Goal: Check status: Check status

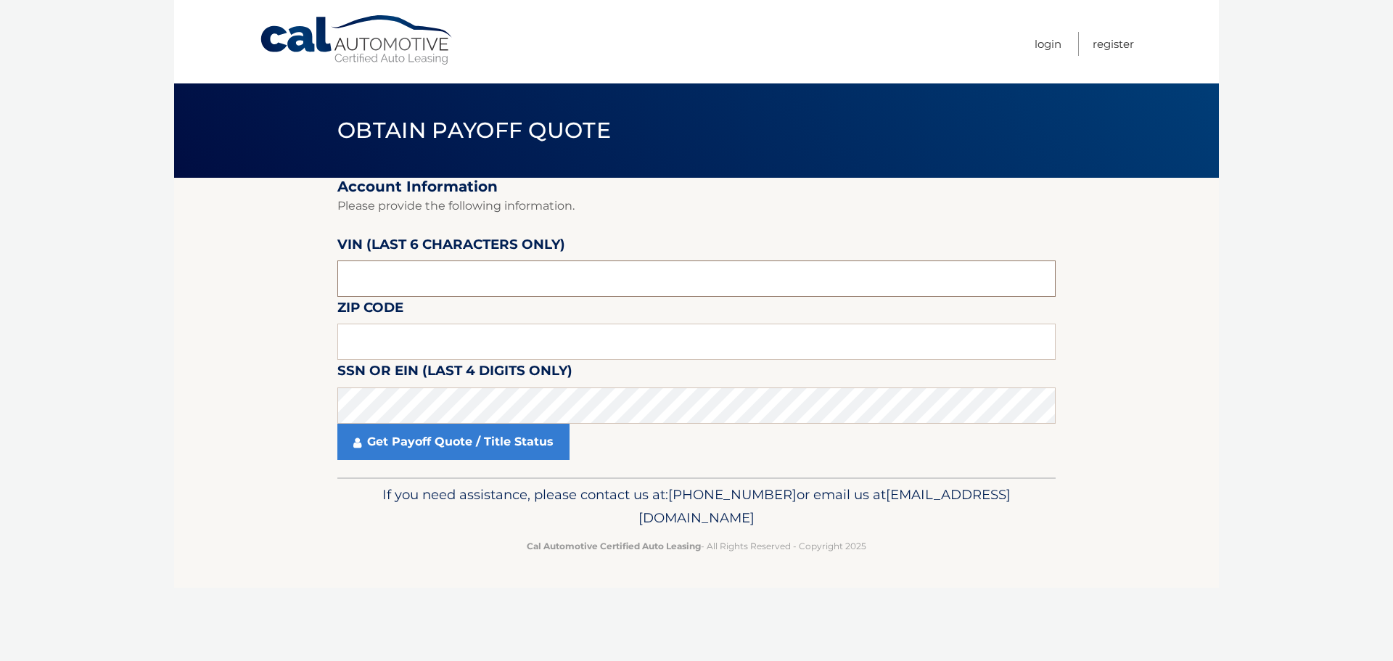
click at [408, 274] on input "text" at bounding box center [696, 279] width 719 height 36
type input "518879"
click at [446, 350] on input "text" at bounding box center [696, 342] width 719 height 36
type input "15642"
drag, startPoint x: 398, startPoint y: 283, endPoint x: 319, endPoint y: 284, distance: 78.4
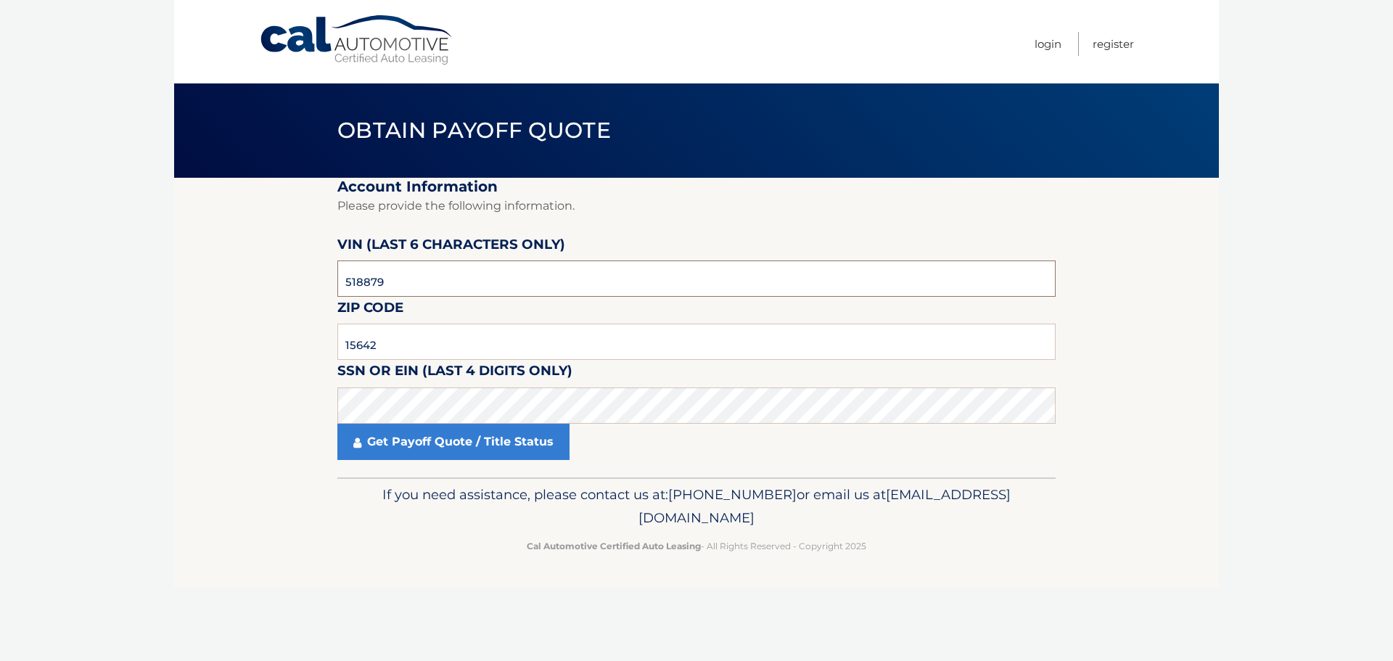
click at [319, 284] on section "Account Information Please provide the following information. VIN (last 6 chara…" at bounding box center [696, 328] width 1045 height 300
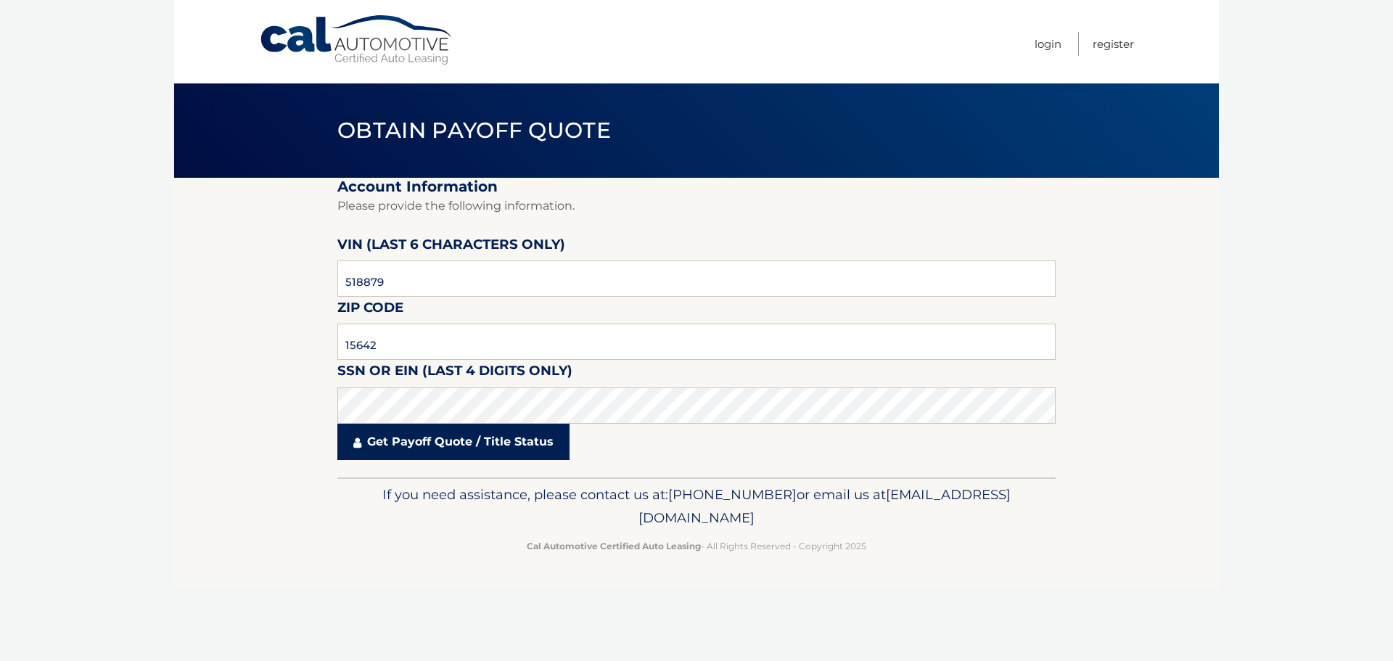
click at [381, 452] on link "Get Payoff Quote / Title Status" at bounding box center [453, 442] width 232 height 36
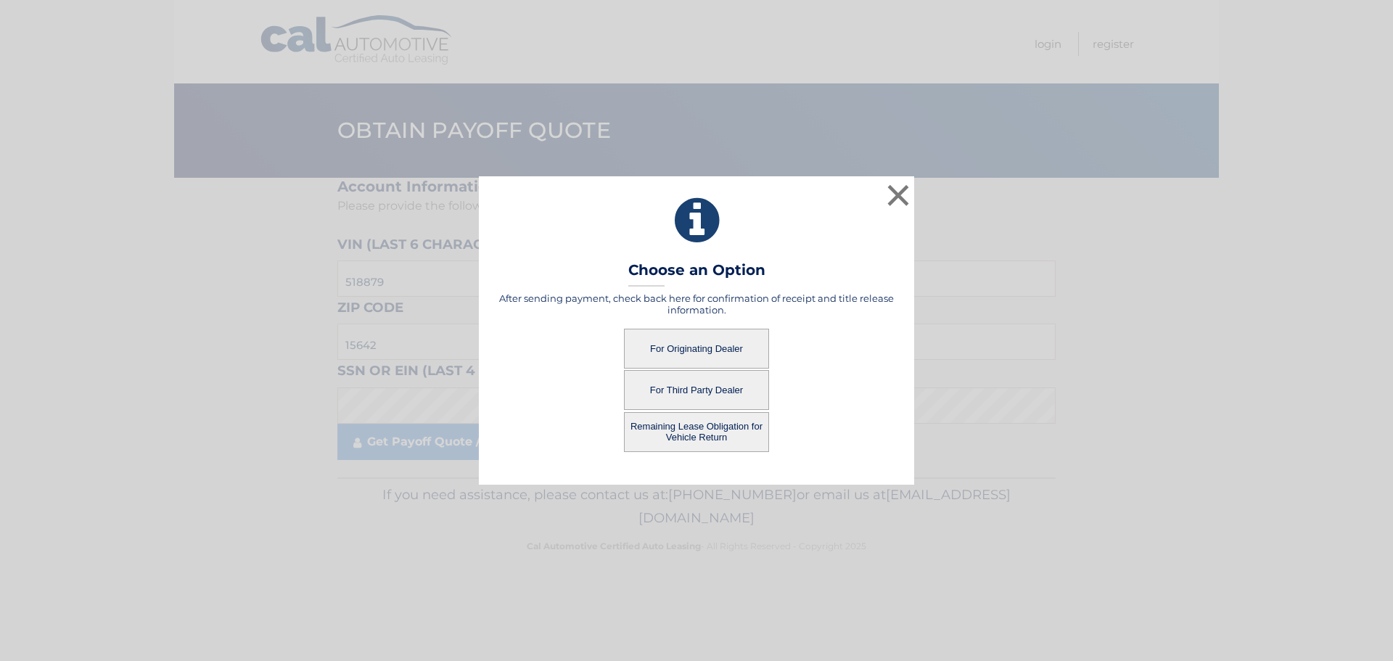
click at [692, 433] on button "Remaining Lease Obligation for Vehicle Return" at bounding box center [696, 432] width 145 height 40
click at [682, 417] on button "Remaining Lease Obligation for Vehicle Return" at bounding box center [696, 432] width 145 height 40
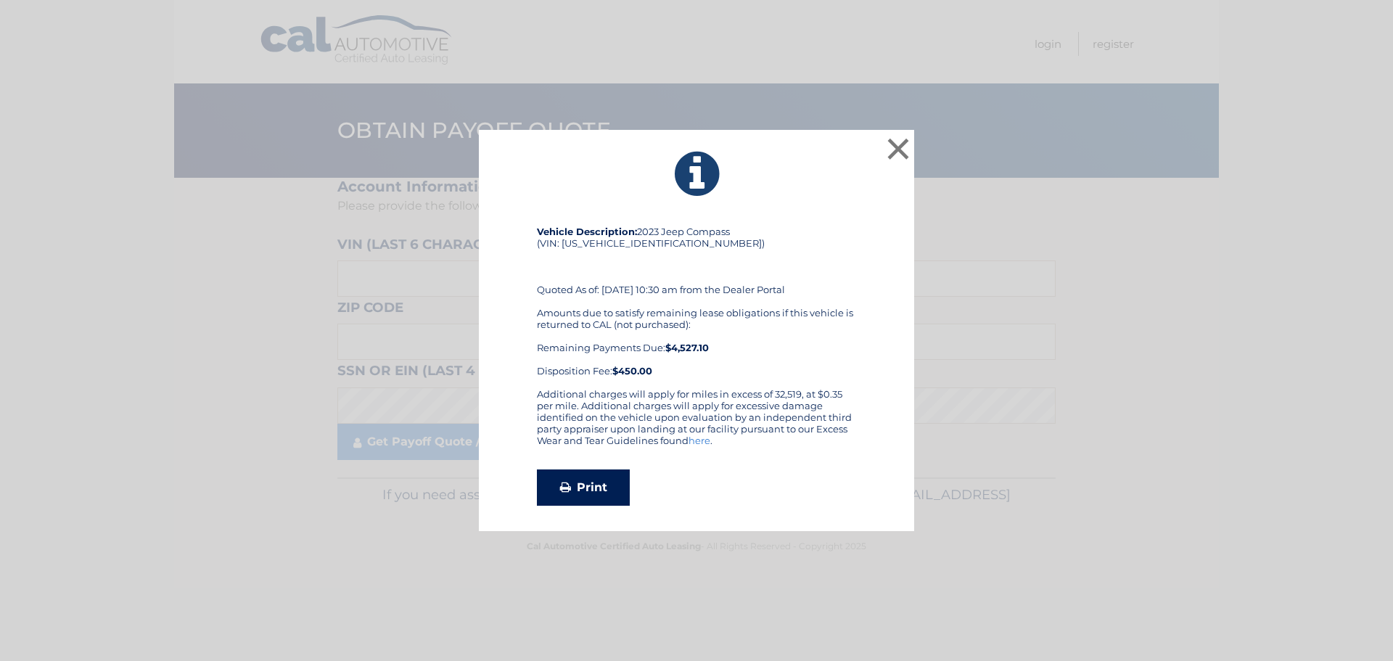
click at [595, 494] on link "Print" at bounding box center [583, 488] width 93 height 36
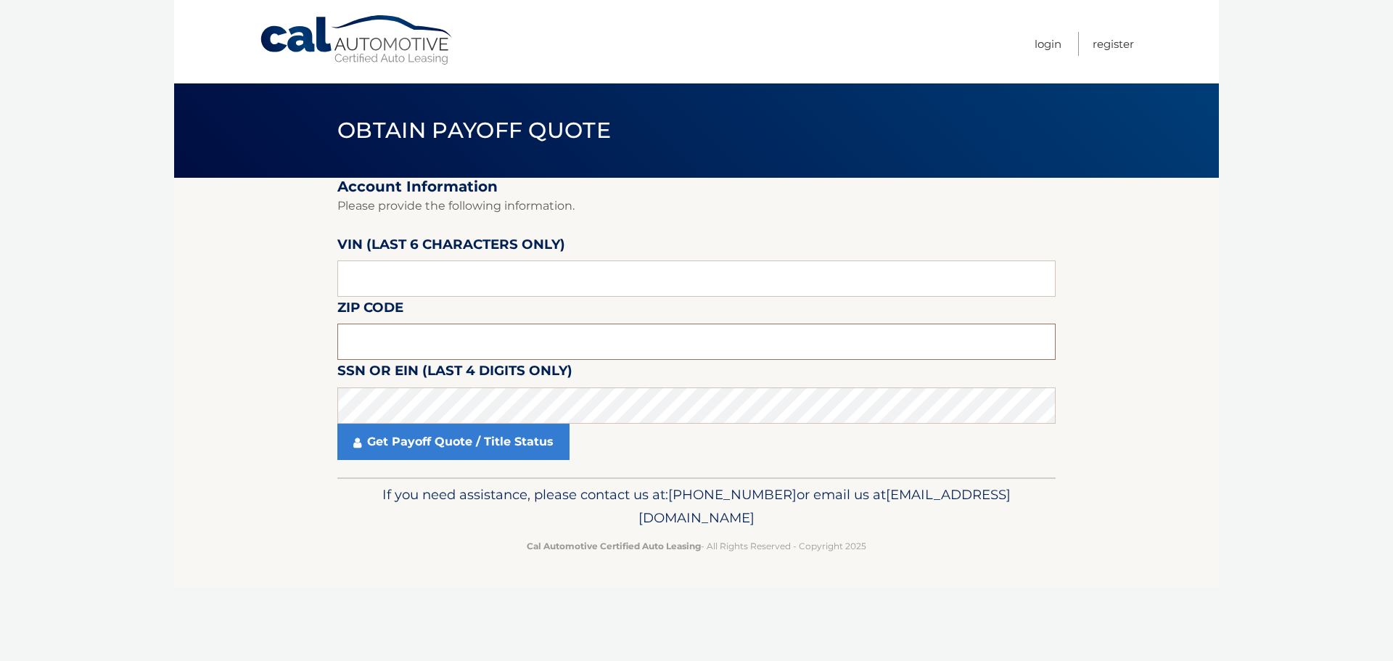
click at [442, 328] on input "text" at bounding box center [696, 342] width 719 height 36
type input "15642"
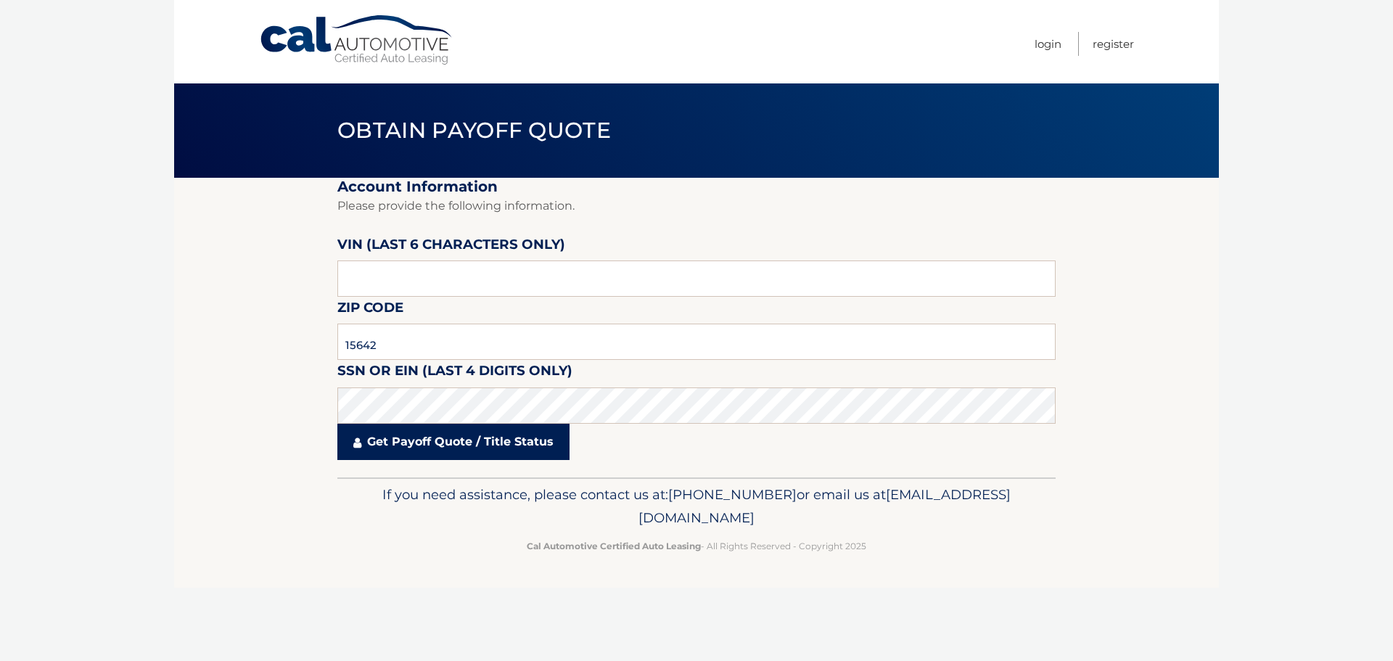
click at [438, 443] on link "Get Payoff Quote / Title Status" at bounding box center [453, 442] width 232 height 36
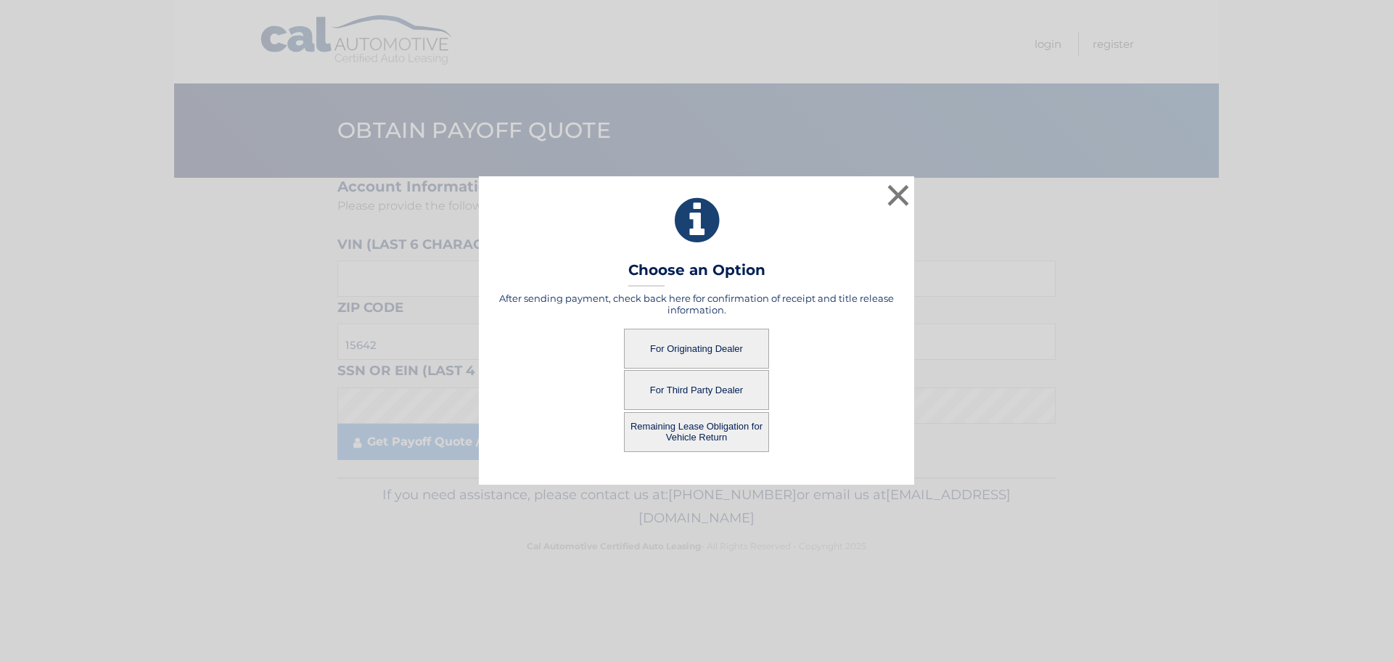
click at [675, 337] on button "For Originating Dealer" at bounding box center [696, 349] width 145 height 40
click at [672, 353] on button "For Originating Dealer" at bounding box center [696, 349] width 145 height 40
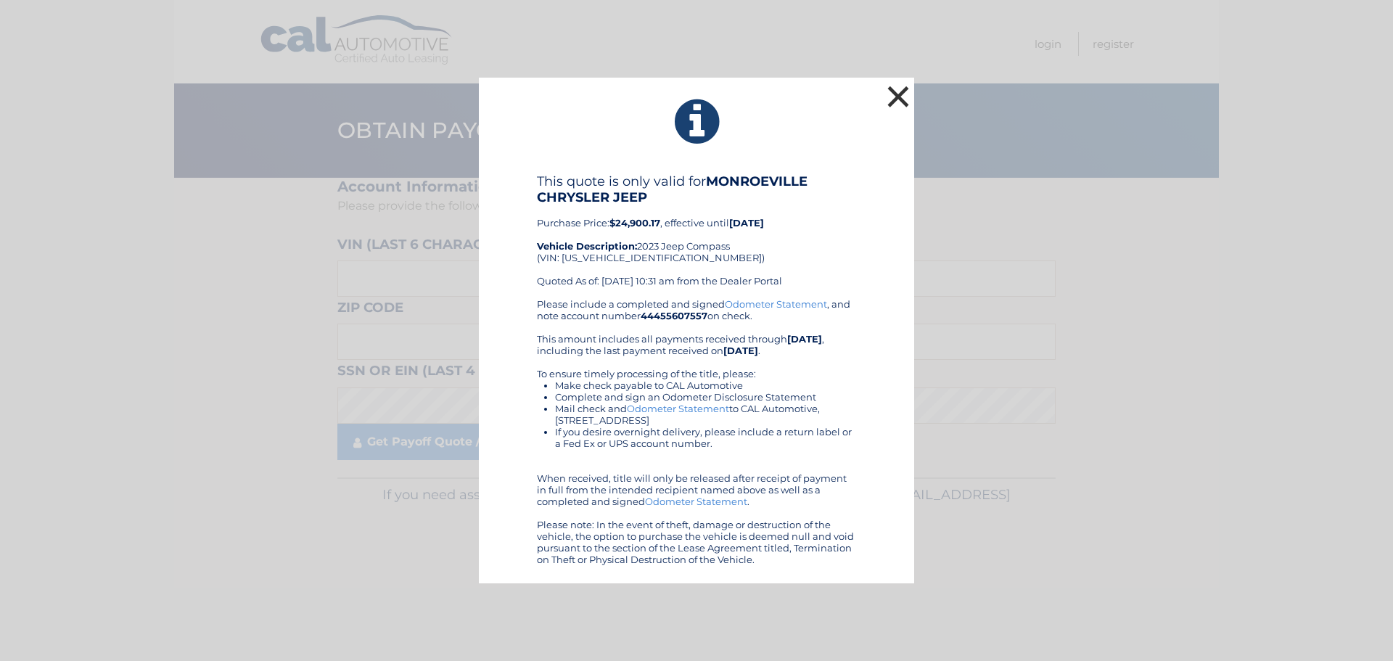
click at [893, 102] on button "×" at bounding box center [898, 96] width 29 height 29
